Goal: Find specific page/section: Find specific page/section

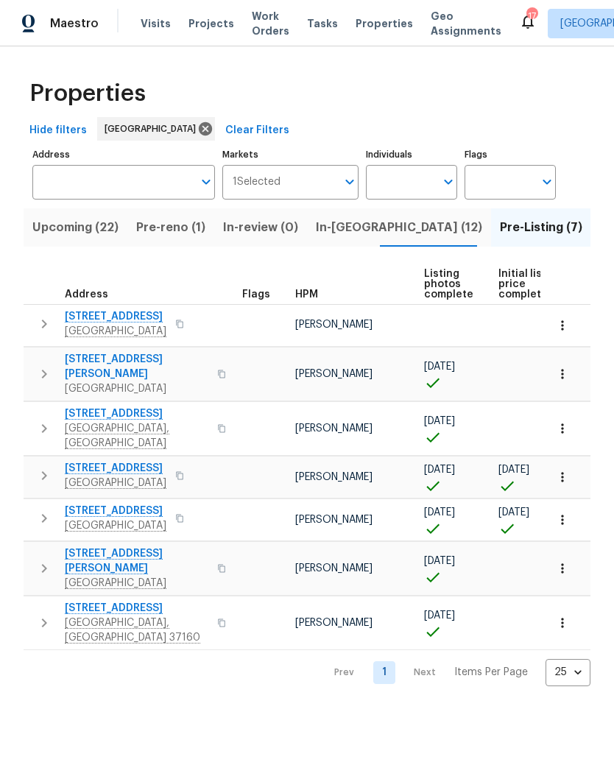
click at [141, 504] on span "[STREET_ADDRESS]" at bounding box center [116, 511] width 102 height 15
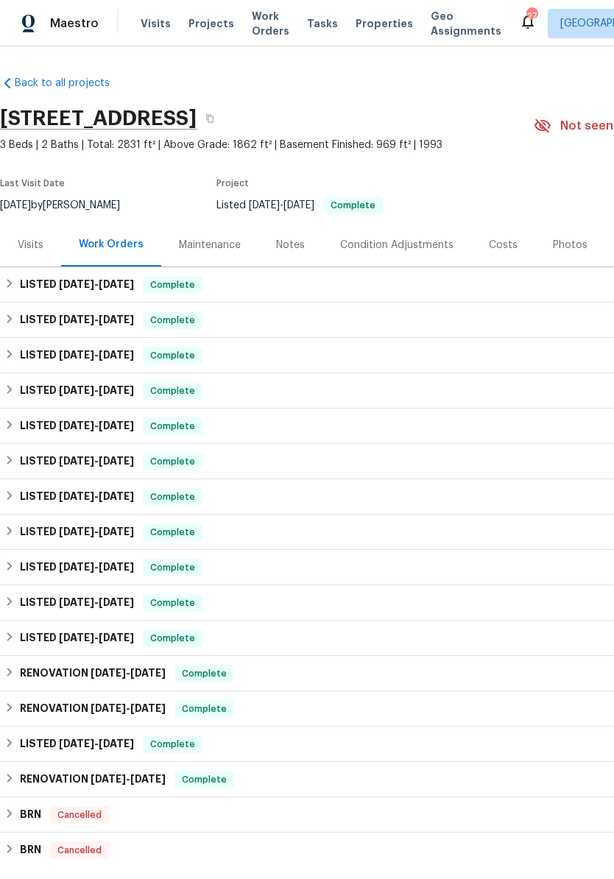
click at [567, 247] on div "Photos" at bounding box center [570, 245] width 35 height 15
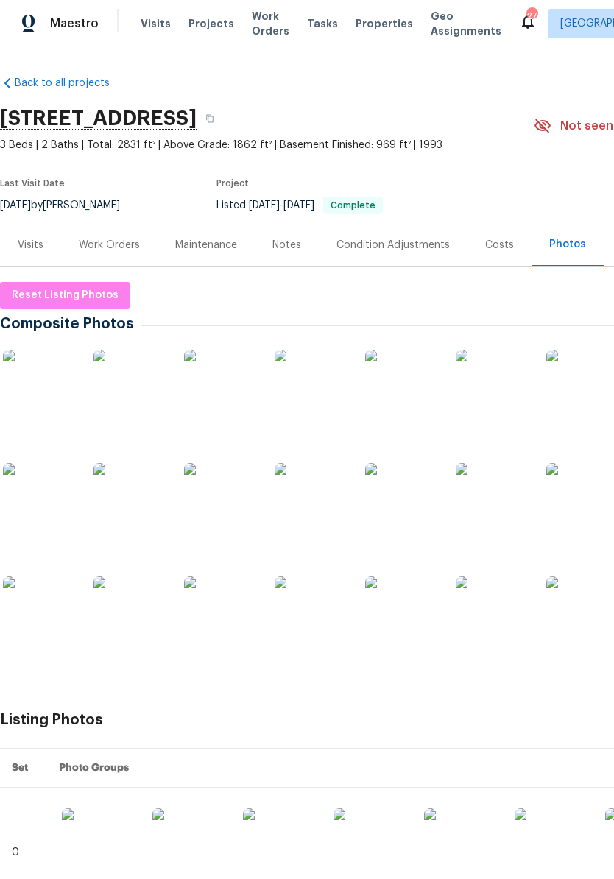
click at [137, 392] on img at bounding box center [131, 387] width 74 height 74
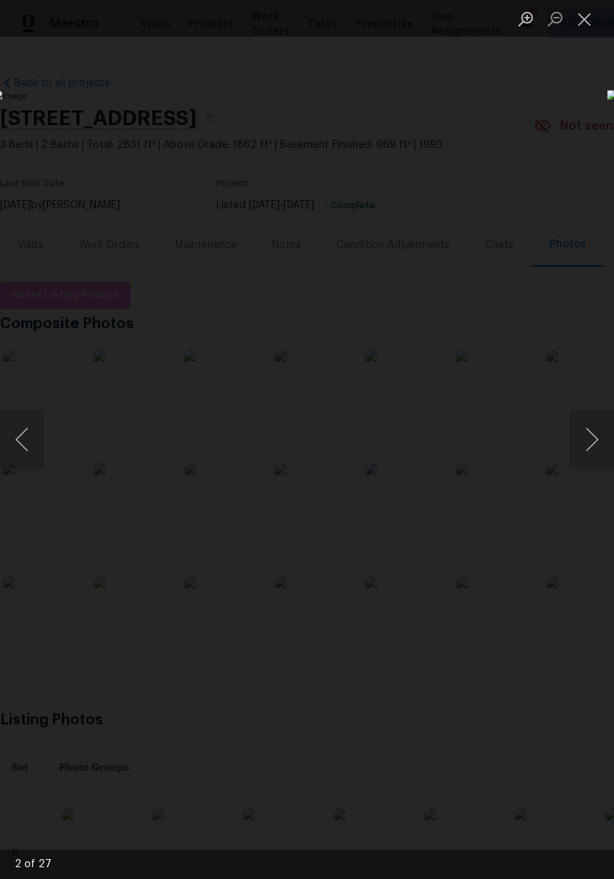
click at [466, 298] on img "Lightbox" at bounding box center [237, 439] width 488 height 699
click at [482, 281] on img "Lightbox" at bounding box center [237, 439] width 488 height 699
click at [591, 446] on button "Next image" at bounding box center [592, 439] width 44 height 59
click at [591, 441] on button "Next image" at bounding box center [592, 439] width 44 height 59
click at [591, 440] on button "Next image" at bounding box center [592, 439] width 44 height 59
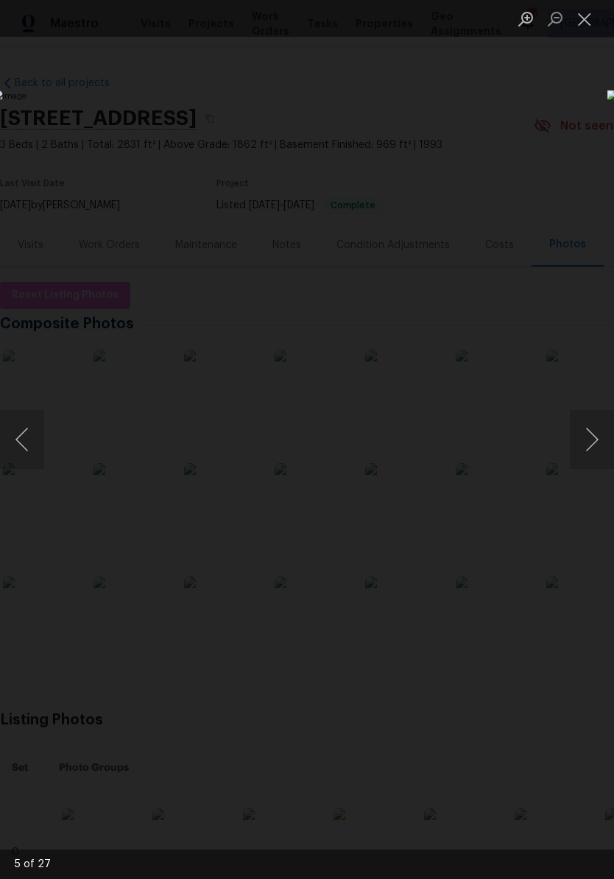
click at [589, 442] on button "Next image" at bounding box center [592, 439] width 44 height 59
click at [591, 450] on button "Next image" at bounding box center [592, 439] width 44 height 59
click at [593, 443] on button "Next image" at bounding box center [592, 439] width 44 height 59
click at [594, 443] on button "Next image" at bounding box center [592, 439] width 44 height 59
click at [594, 446] on button "Next image" at bounding box center [592, 439] width 44 height 59
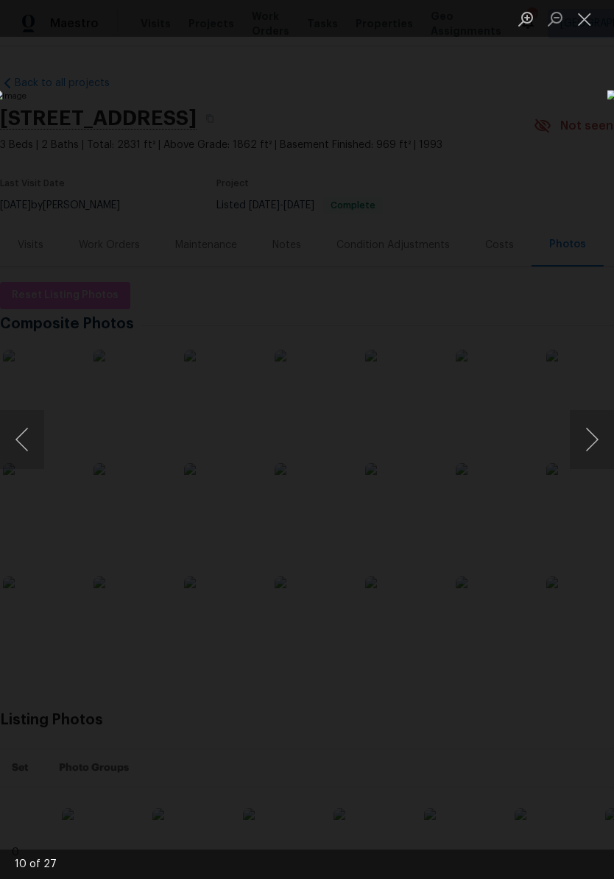
click at [595, 450] on button "Next image" at bounding box center [592, 439] width 44 height 59
click at [593, 448] on button "Next image" at bounding box center [592, 439] width 44 height 59
click at [598, 449] on button "Next image" at bounding box center [592, 439] width 44 height 59
click at [594, 445] on button "Next image" at bounding box center [592, 439] width 44 height 59
click at [598, 450] on button "Next image" at bounding box center [592, 439] width 44 height 59
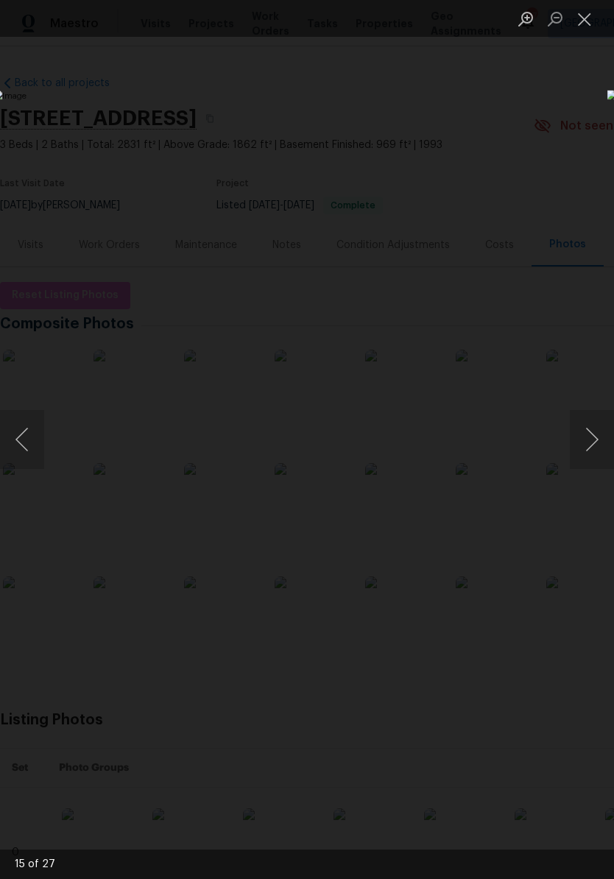
click at [594, 437] on button "Next image" at bounding box center [592, 439] width 44 height 59
click at [594, 438] on button "Next image" at bounding box center [592, 439] width 44 height 59
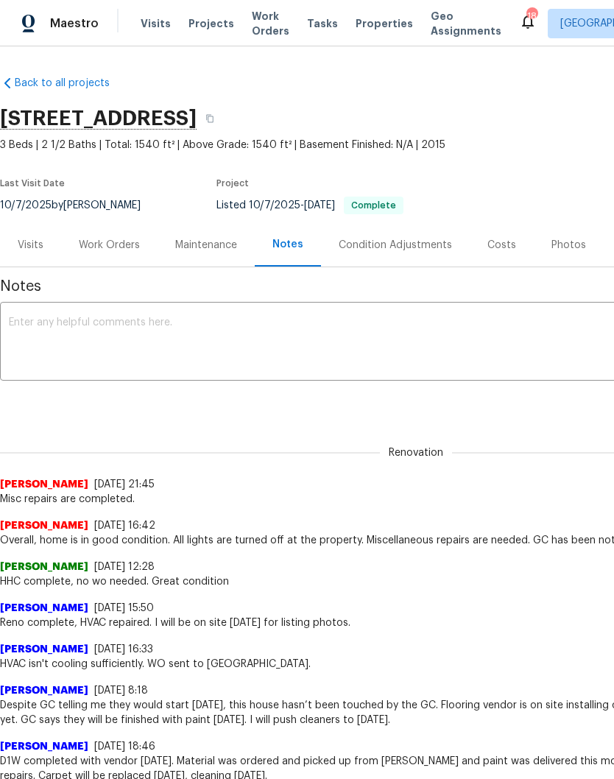
scroll to position [108, 0]
